Goal: Task Accomplishment & Management: Manage account settings

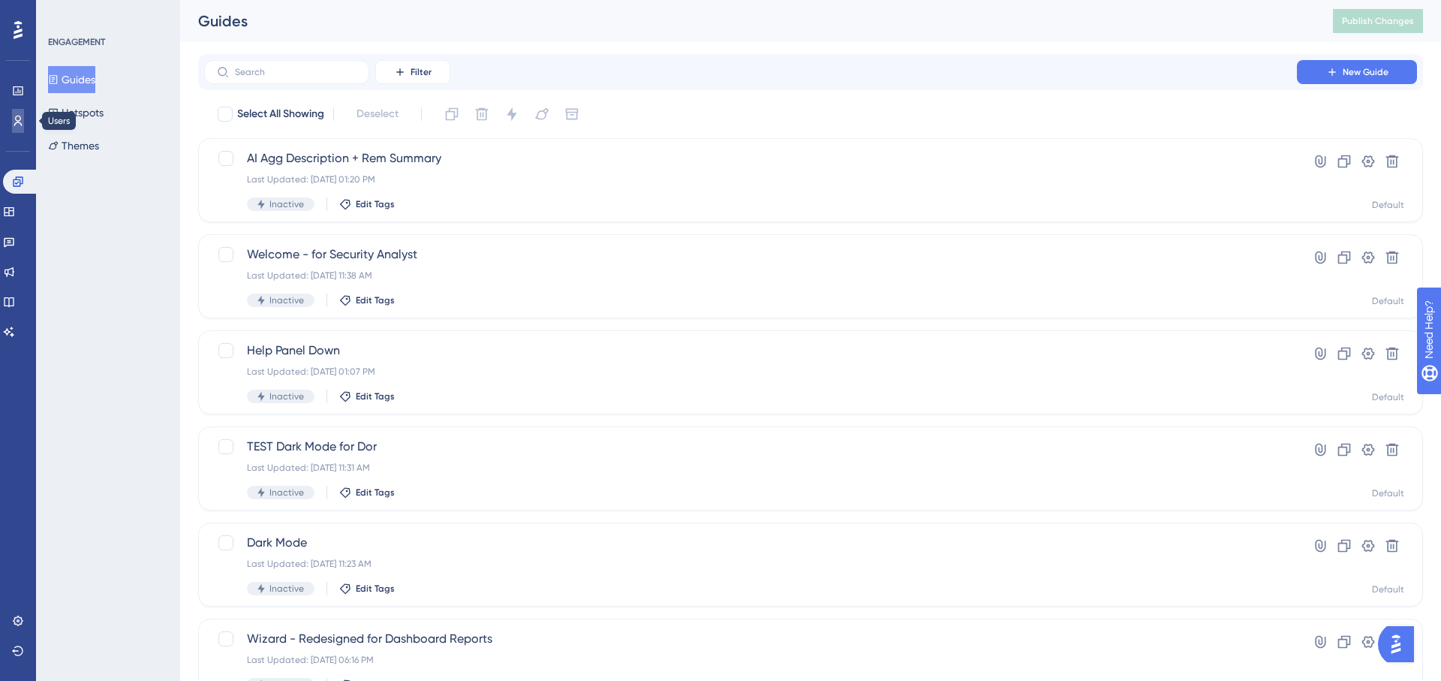
click at [14, 123] on icon at bounding box center [18, 121] width 12 height 12
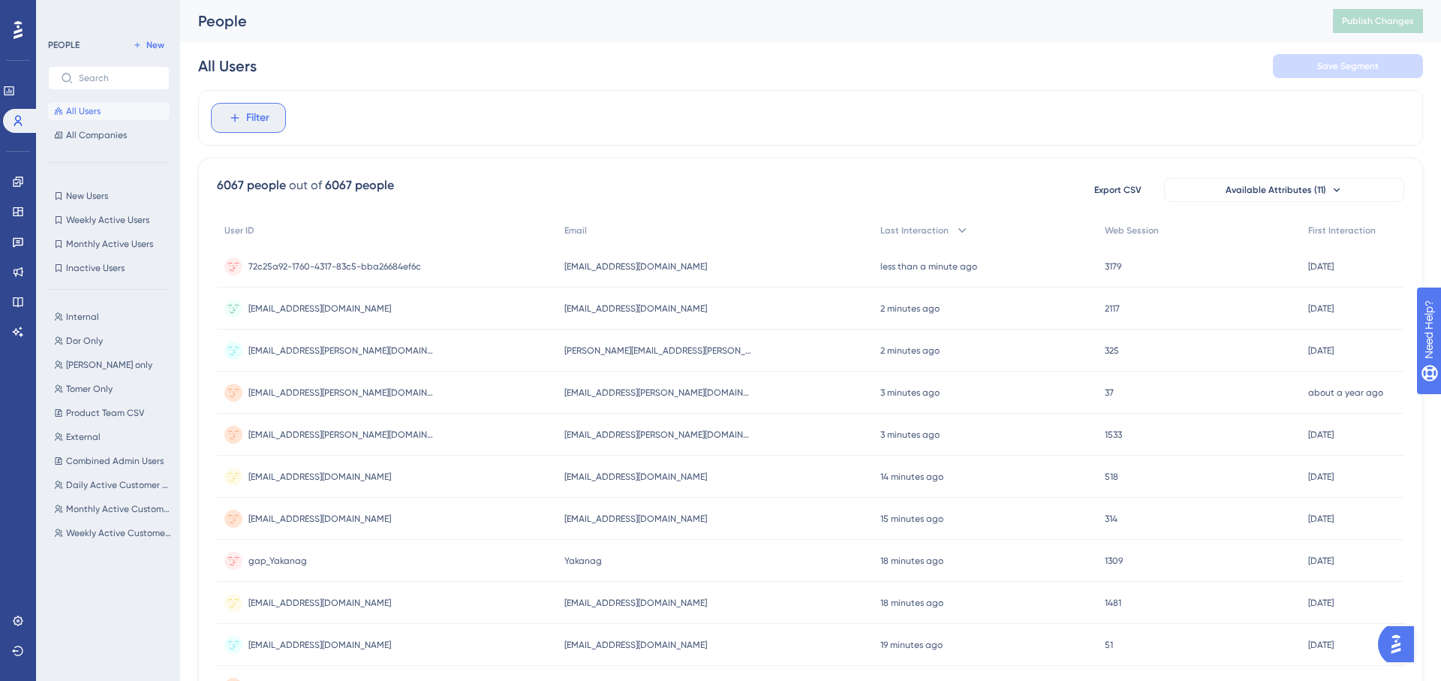
click at [262, 117] on span "Filter" at bounding box center [257, 118] width 23 height 18
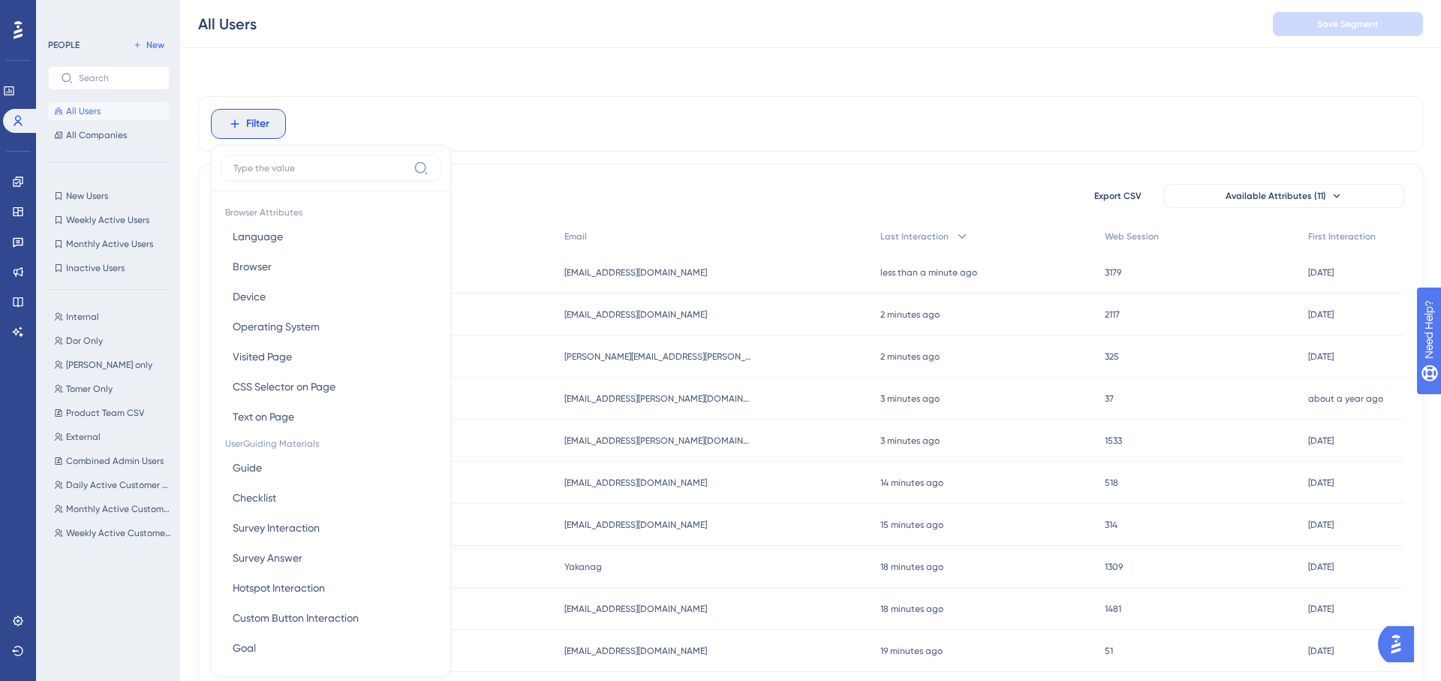
scroll to position [64, 0]
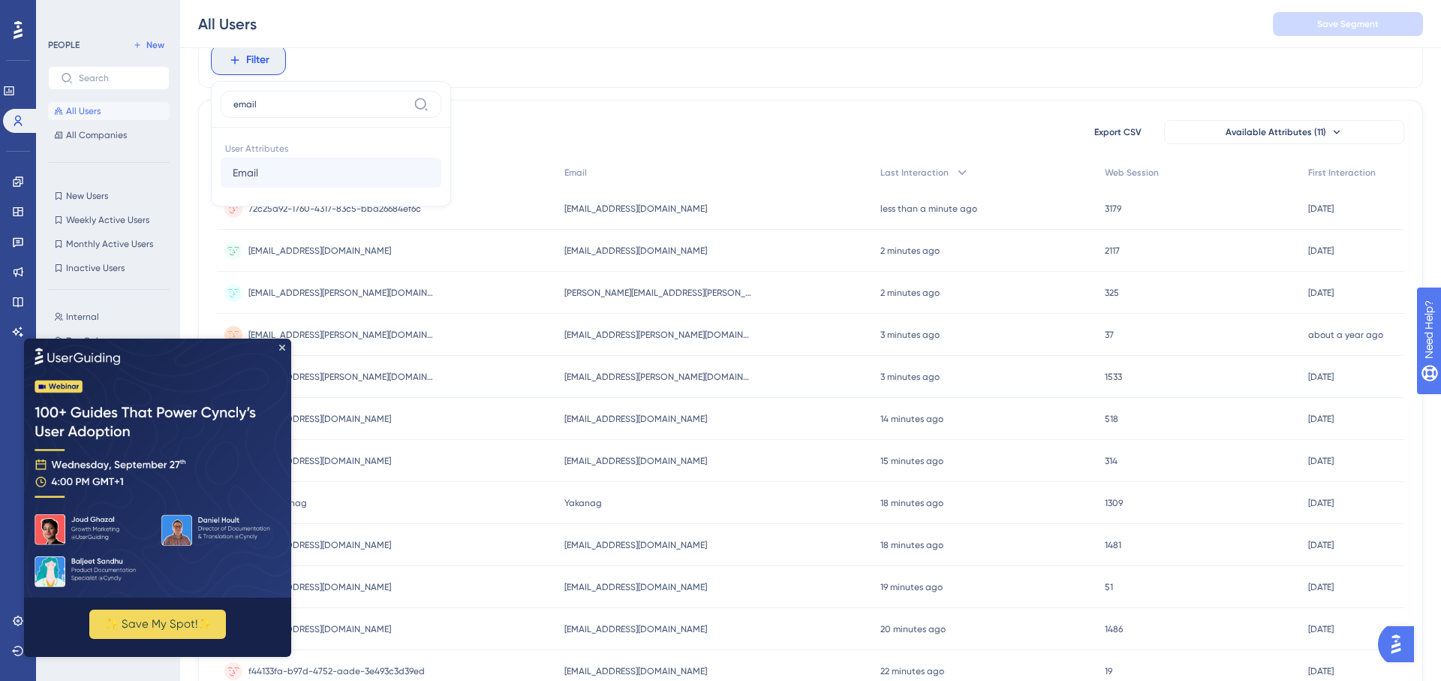
type input "email"
click at [250, 171] on span "Email" at bounding box center [246, 173] width 26 height 18
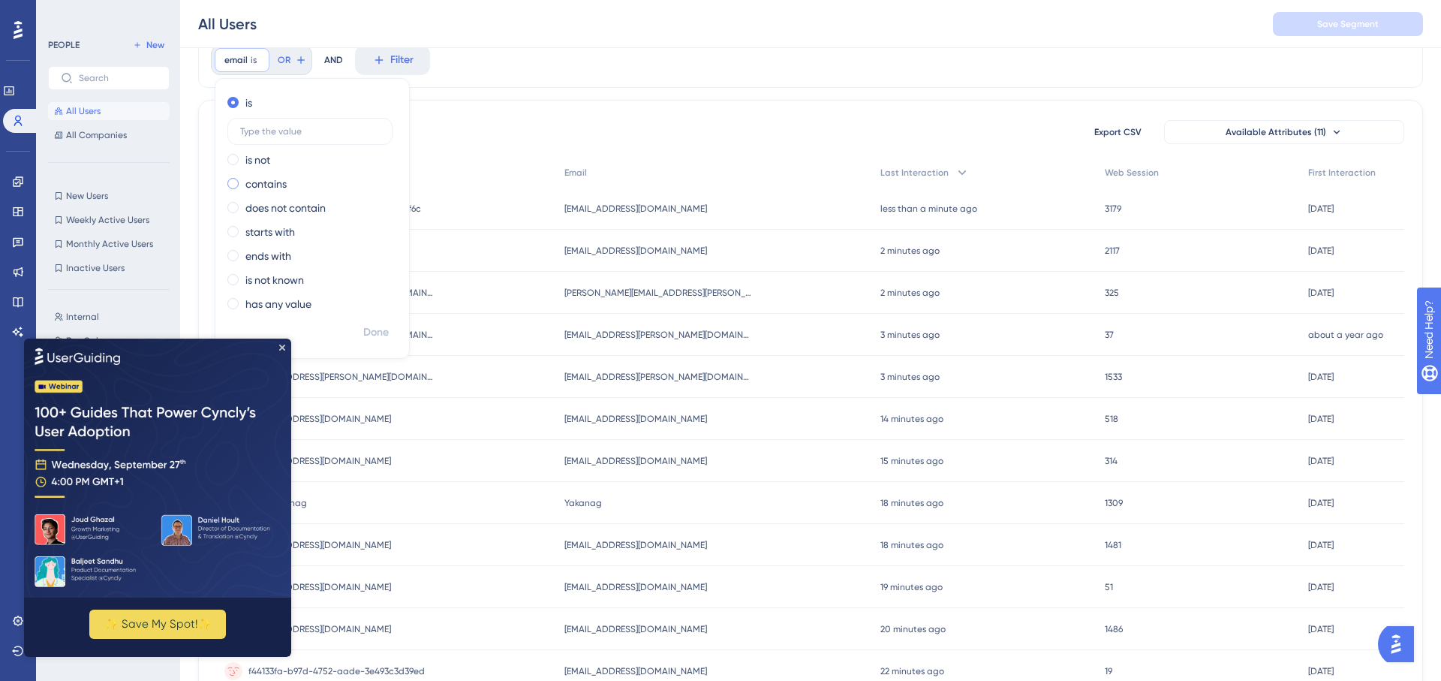
click at [281, 182] on label "contains" at bounding box center [265, 184] width 41 height 18
type input "cboe"
click at [377, 332] on span "Done" at bounding box center [376, 333] width 26 height 18
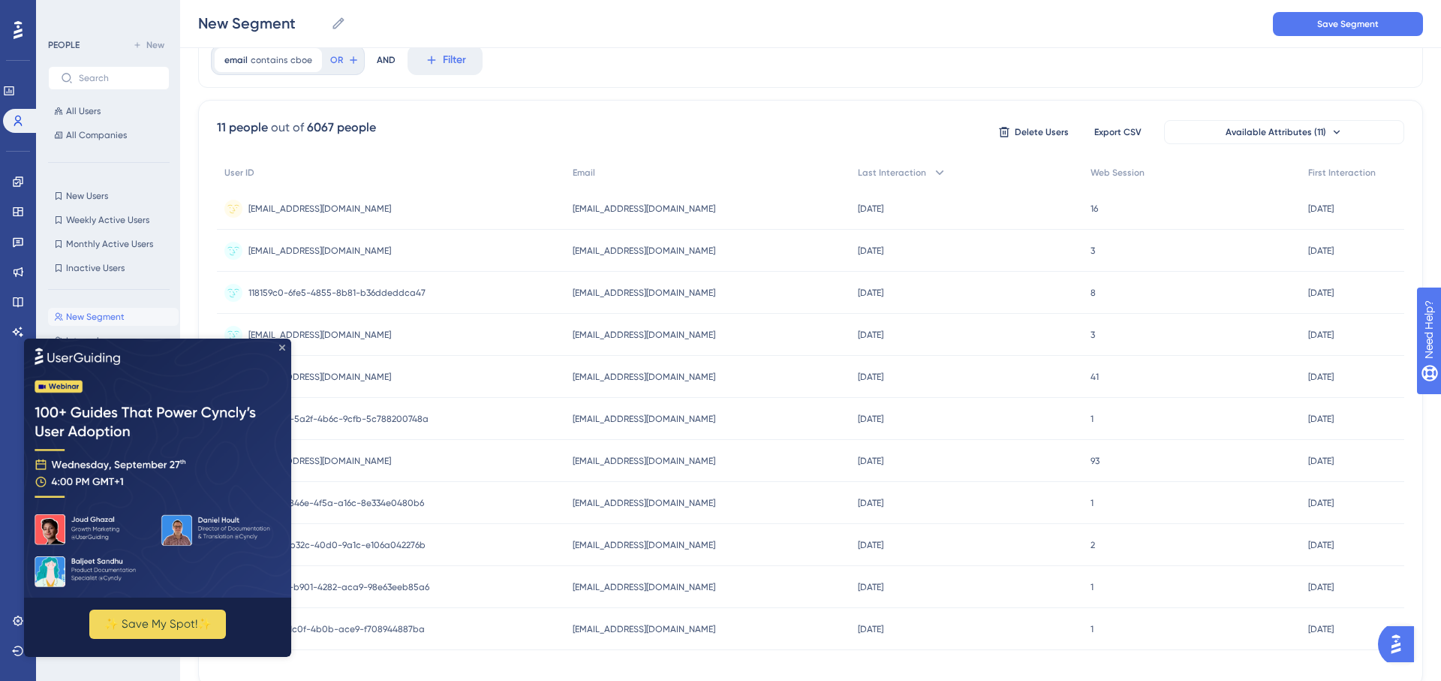
click at [281, 348] on icon "Close Preview" at bounding box center [282, 347] width 6 height 6
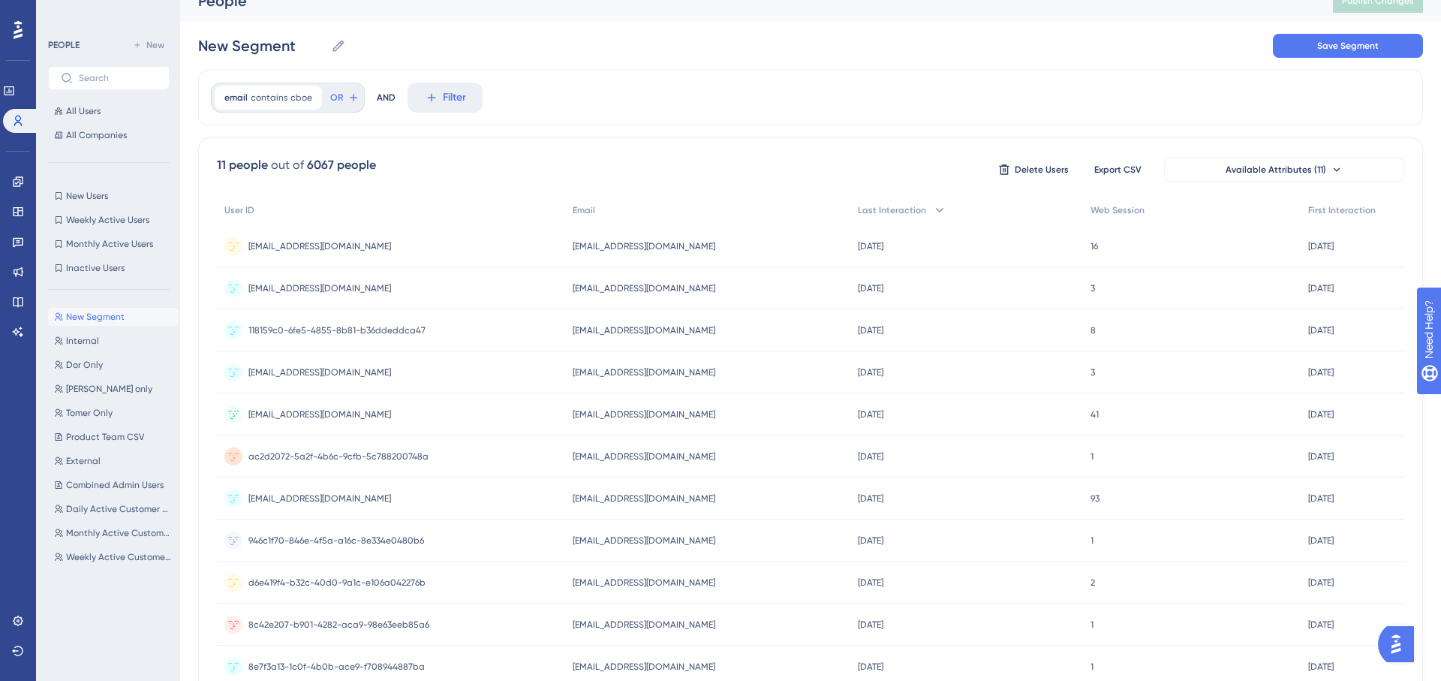
scroll to position [16, 0]
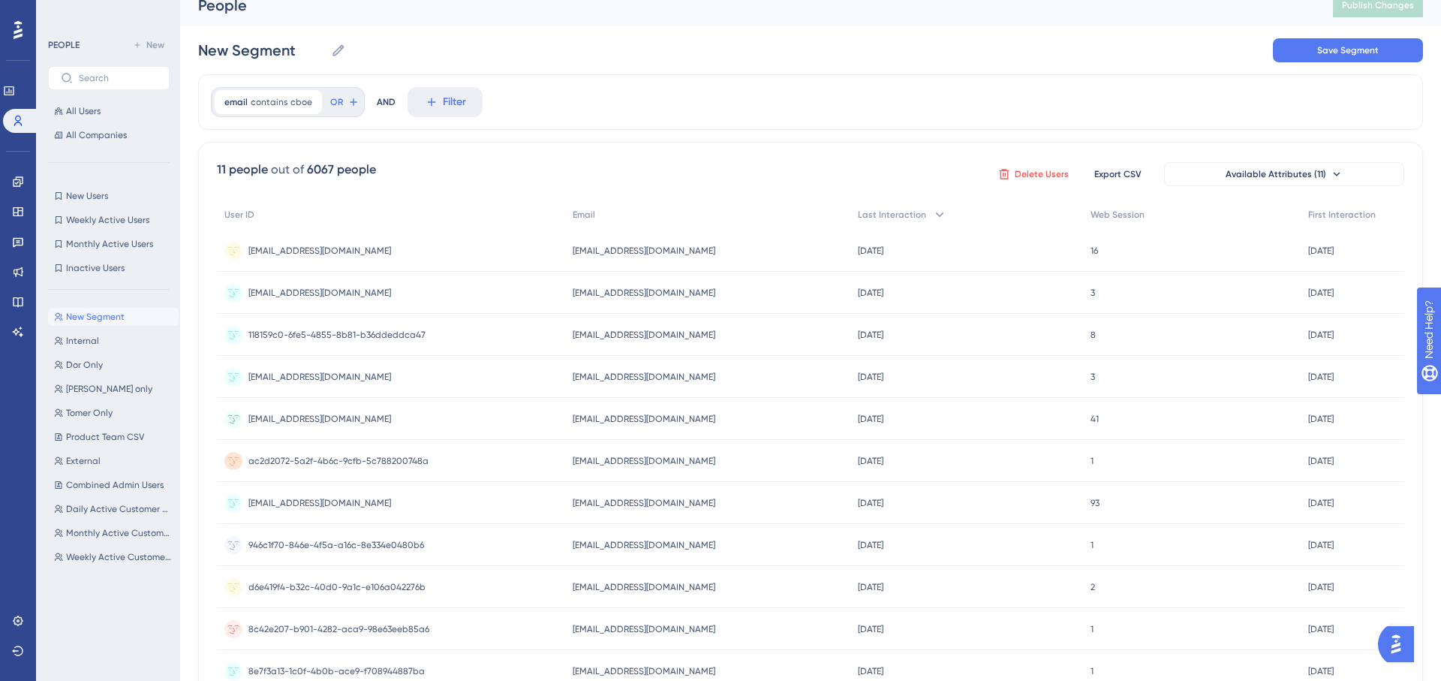
click at [1059, 174] on span "Delete Users" at bounding box center [1042, 174] width 54 height 12
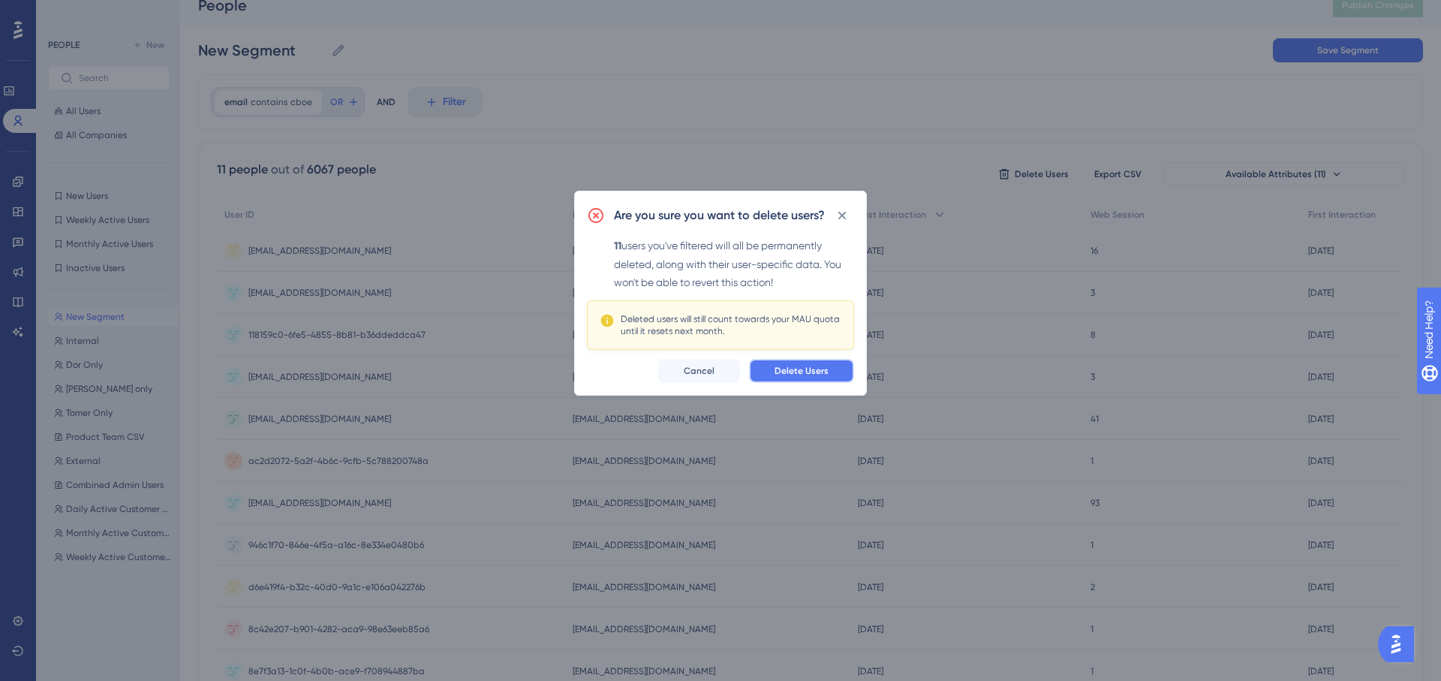
click at [793, 377] on button "Delete Users" at bounding box center [801, 371] width 105 height 24
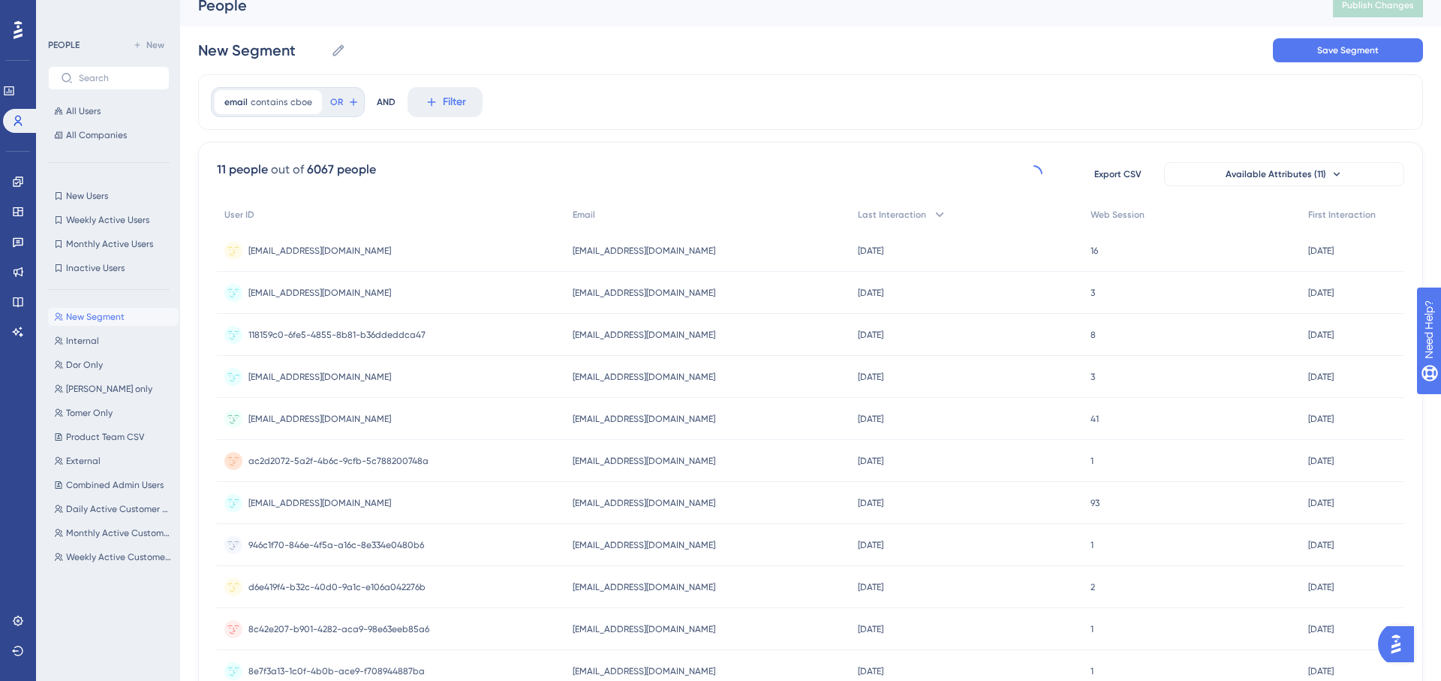
scroll to position [0, 0]
